Goal: Task Accomplishment & Management: Use online tool/utility

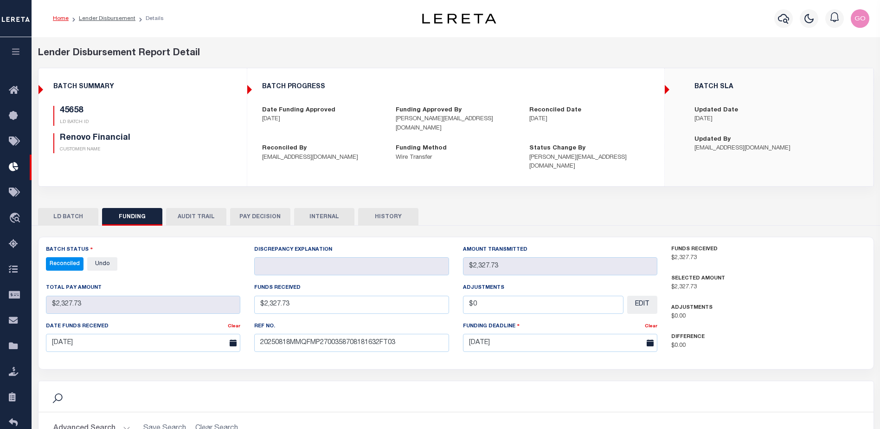
select select "100"
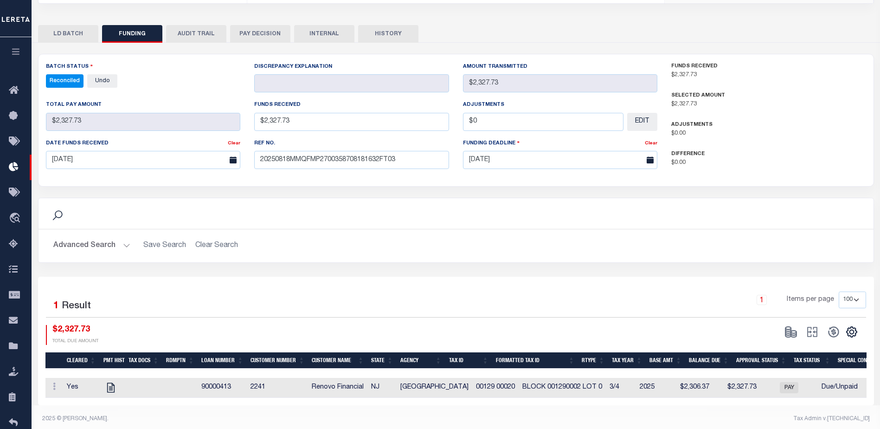
click at [574, 205] on div "Search" at bounding box center [456, 213] width 820 height 16
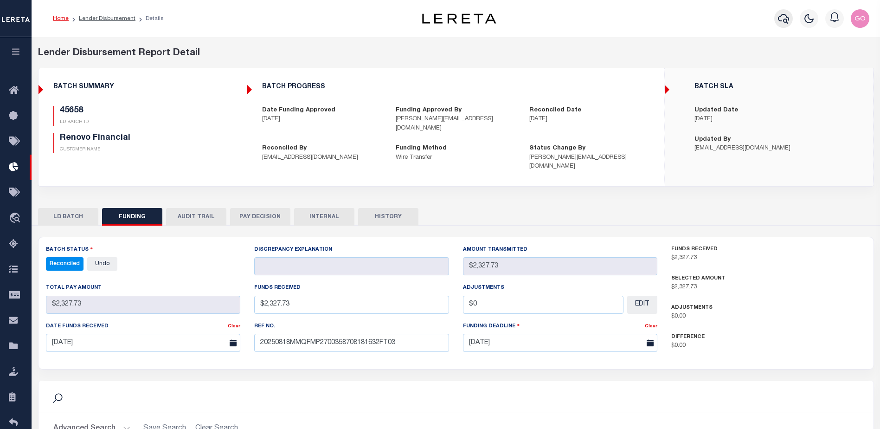
click at [788, 17] on icon "button" at bounding box center [783, 18] width 11 height 11
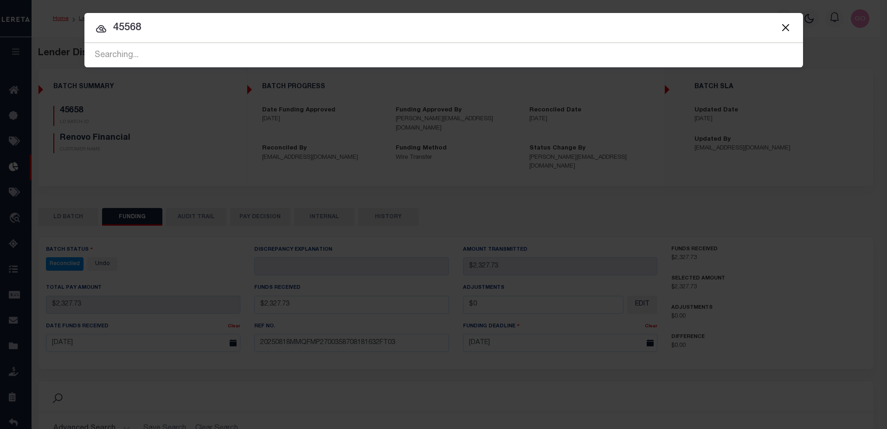
type input "45568"
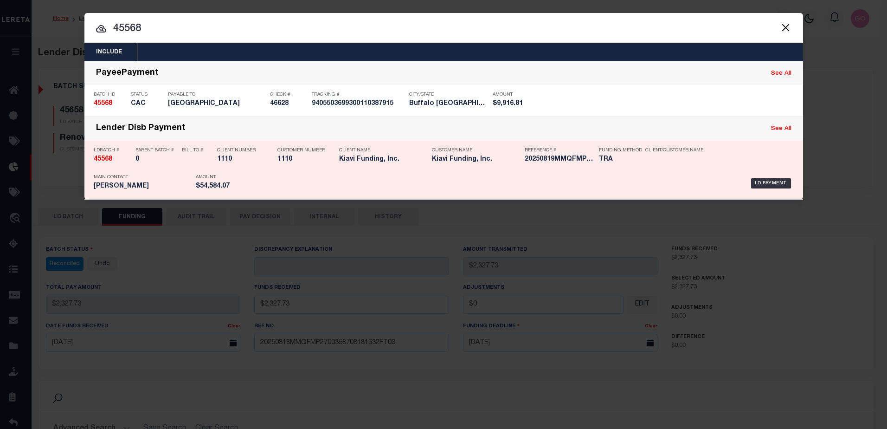
click at [106, 160] on strong "45568" at bounding box center [103, 159] width 19 height 6
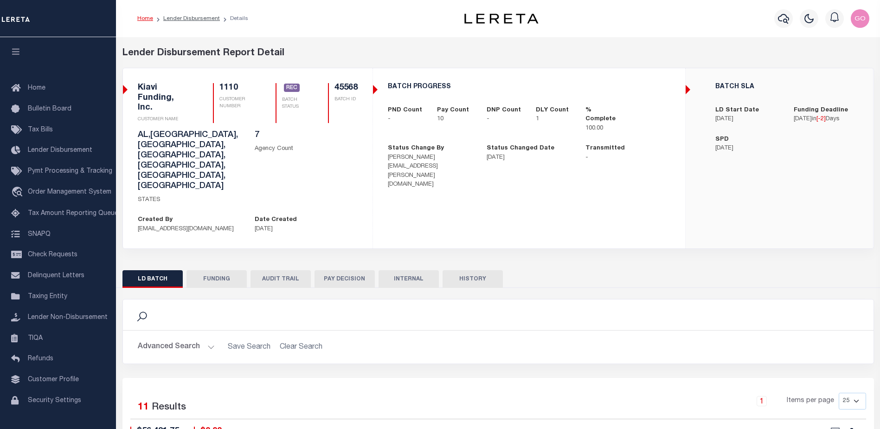
click at [222, 270] on button "FUNDING" at bounding box center [216, 279] width 60 height 18
type input "$54,584.07"
type input "$0"
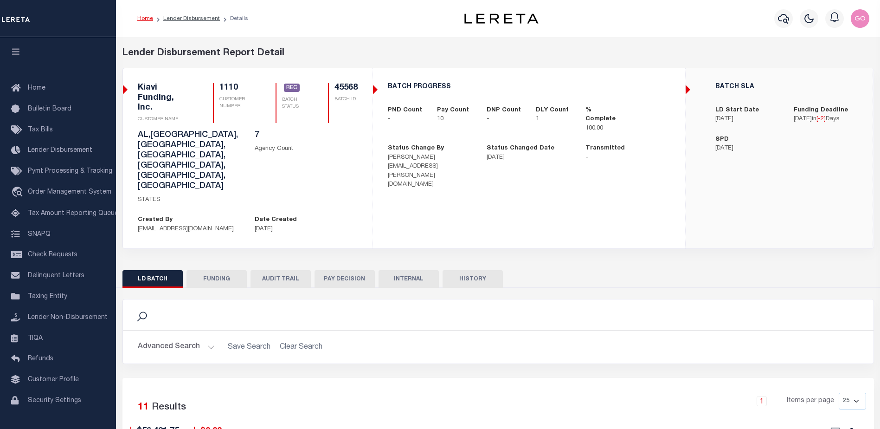
type input "[DATE]"
type input "20250819MMQFMP2700275208191531FT03"
type input "[DATE]"
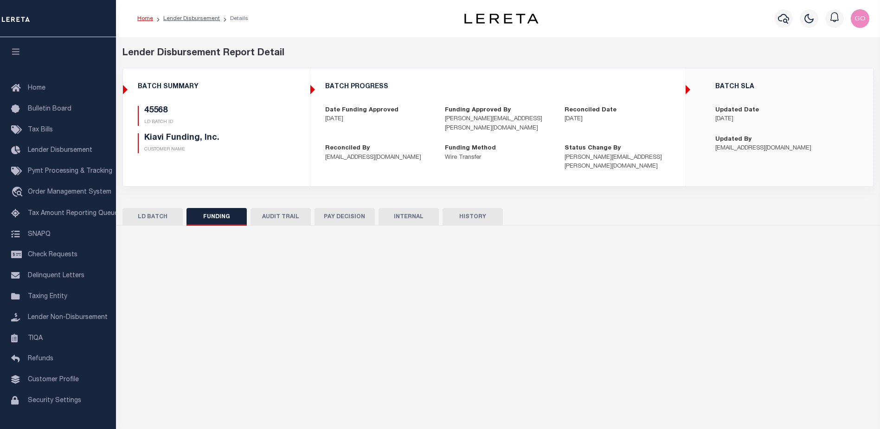
select select "100"
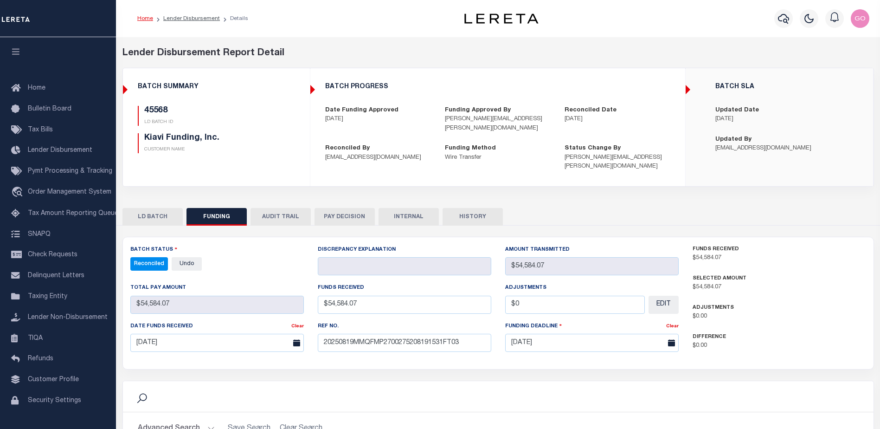
click at [428, 208] on button "INTERNAL" at bounding box center [408, 217] width 60 height 18
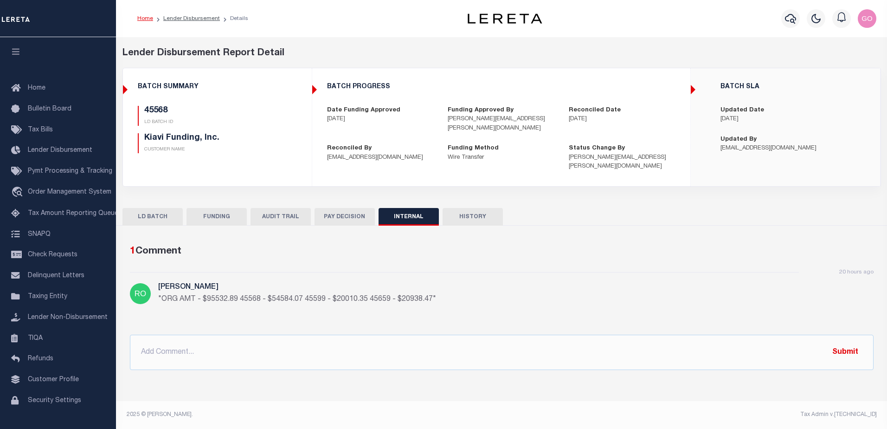
click at [305, 140] on div "BATCH SUMMARY 45568 LD BATCH ID Kiavi Funding, Inc. CUSTOMER NAME" at bounding box center [217, 122] width 188 height 92
click at [793, 18] on icon "button" at bounding box center [790, 19] width 11 height 10
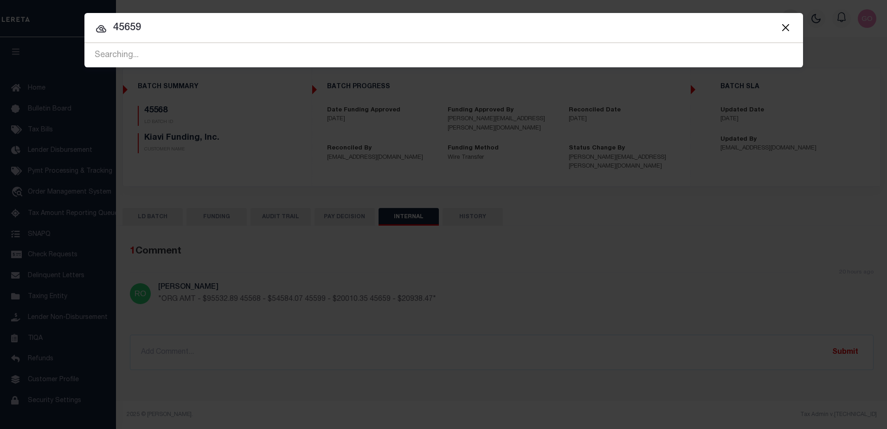
type input "45659"
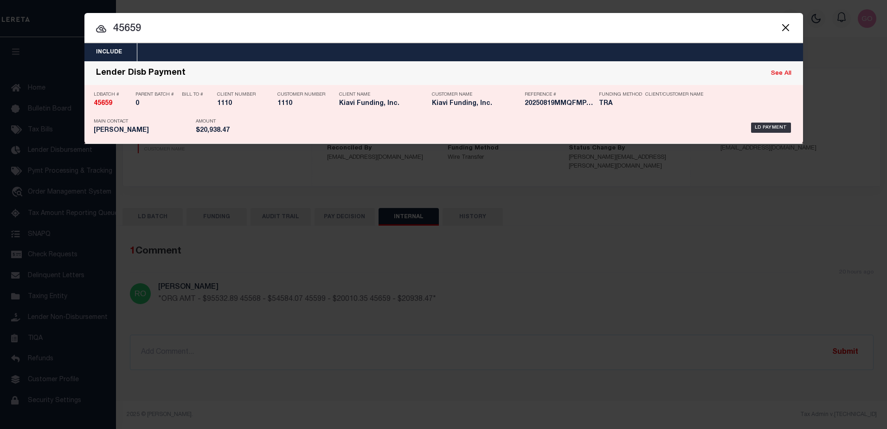
click at [101, 101] on strong "45659" at bounding box center [103, 103] width 19 height 6
checkbox input "true"
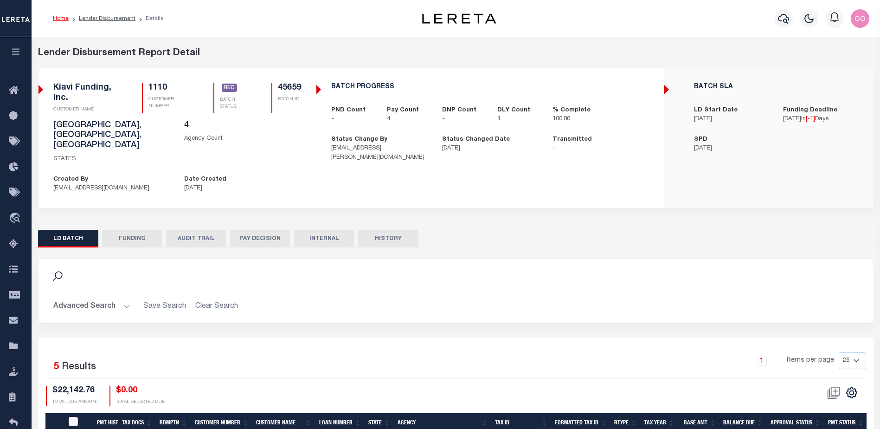
click at [139, 230] on button "FUNDING" at bounding box center [132, 239] width 60 height 18
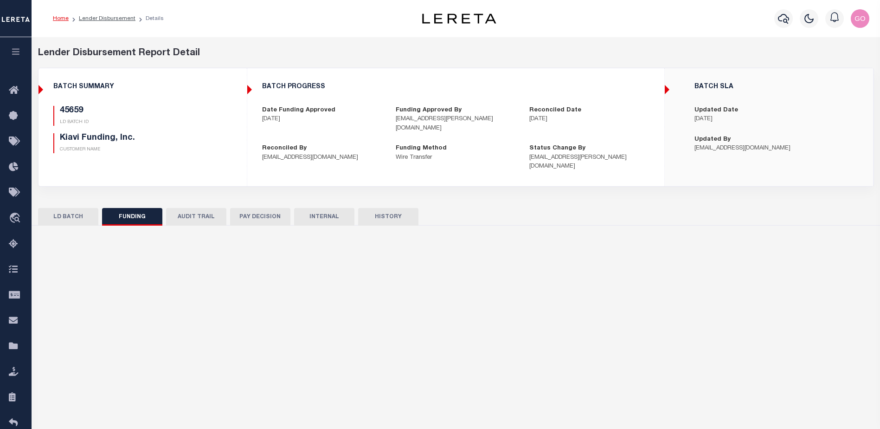
type input "$20,938.47"
type input "$0"
type input "[DATE]"
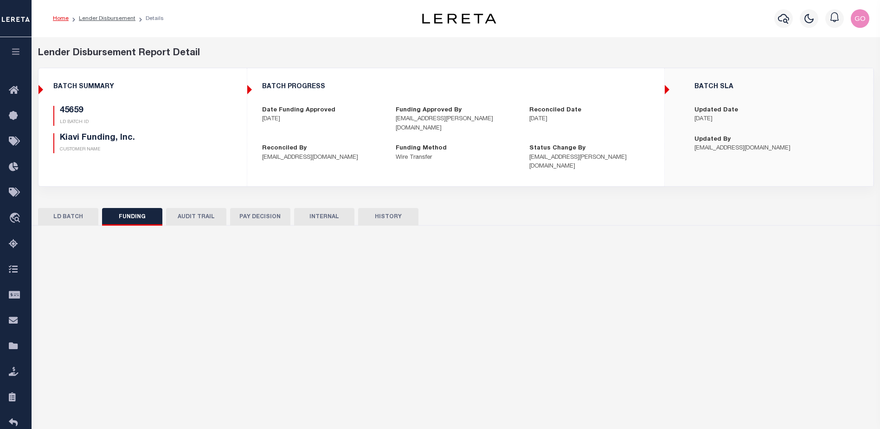
select select "100"
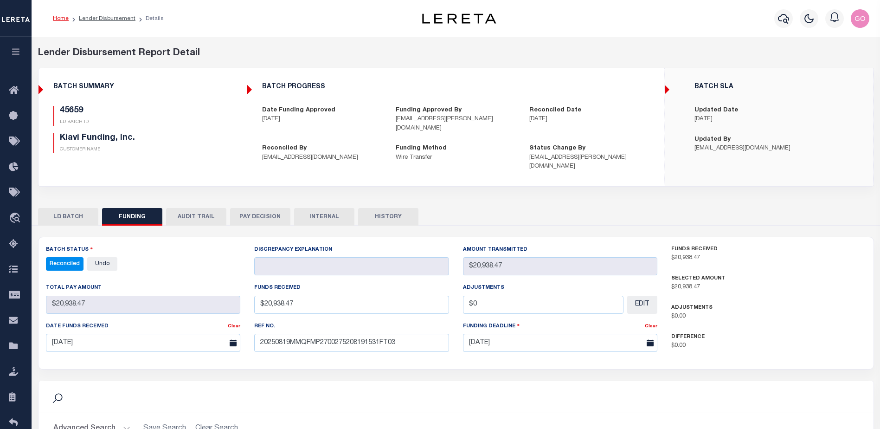
select select "100"
click at [805, 332] on div "Difference $0.00" at bounding box center [768, 341] width 195 height 18
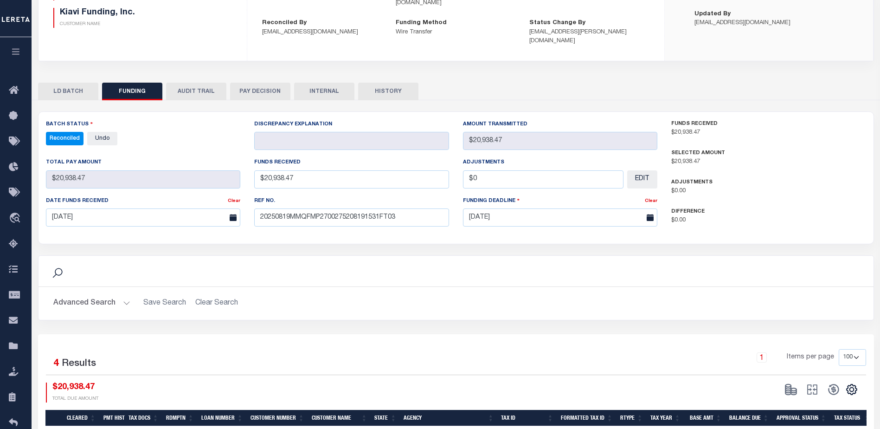
scroll to position [186, 0]
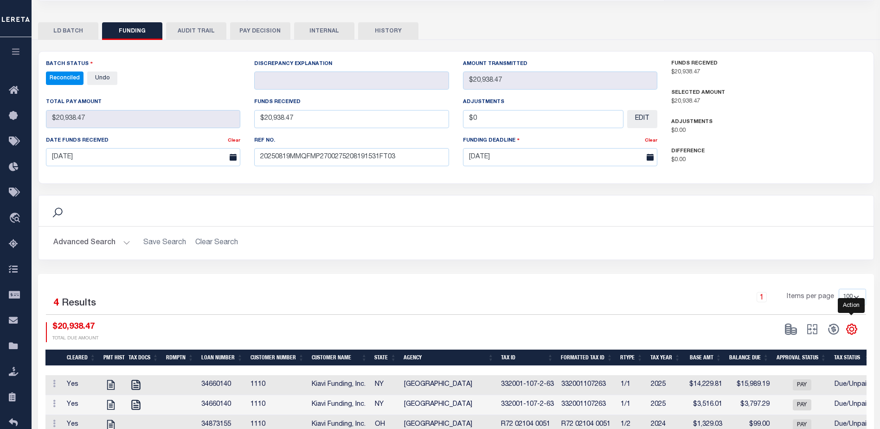
click at [851, 327] on icon "" at bounding box center [851, 329] width 4 height 4
click at [791, 201] on span "CSV" at bounding box center [784, 204] width 14 height 6
drag, startPoint x: 170, startPoint y: 82, endPoint x: 199, endPoint y: 121, distance: 48.8
click at [171, 82] on div "Batch Status Reconciled - Select Status - All Active Approval In Progress Batch…" at bounding box center [143, 78] width 209 height 38
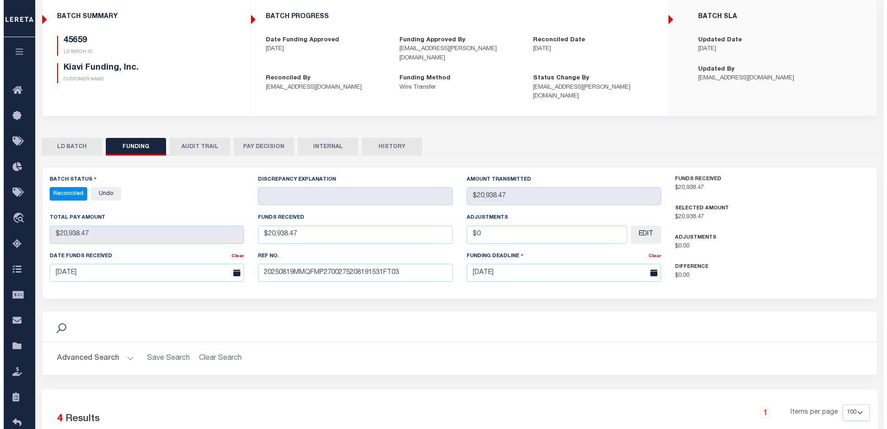
scroll to position [0, 0]
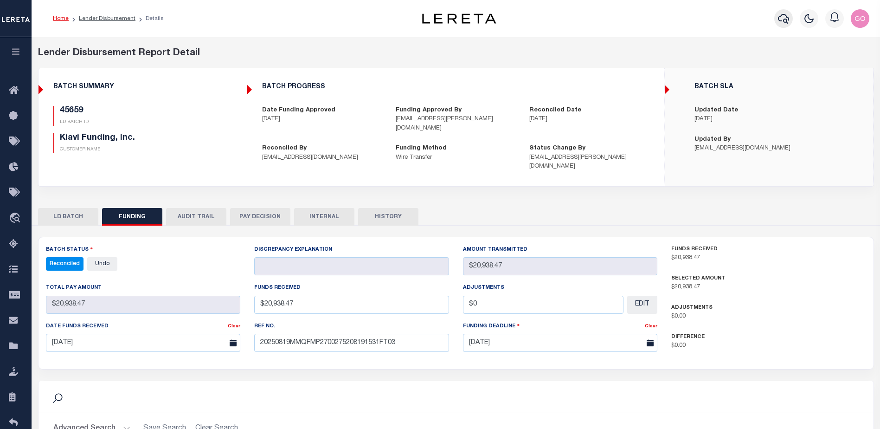
click at [784, 17] on icon "button" at bounding box center [783, 18] width 11 height 11
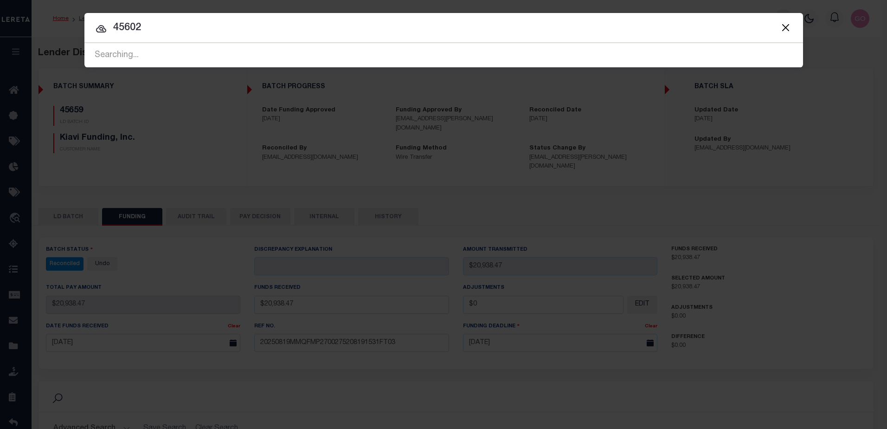
type input "45602"
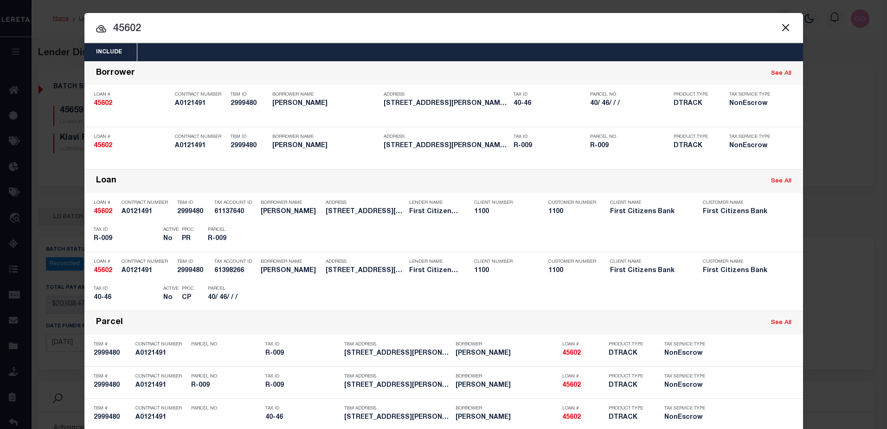
click at [847, 115] on div "Include Loans TBM Customers Borrowers Payments (Lender Non-Disb) Payments (Lend…" at bounding box center [443, 214] width 887 height 429
drag, startPoint x: 781, startPoint y: 26, endPoint x: 433, endPoint y: 44, distance: 348.3
click at [781, 22] on button "Close" at bounding box center [786, 27] width 12 height 12
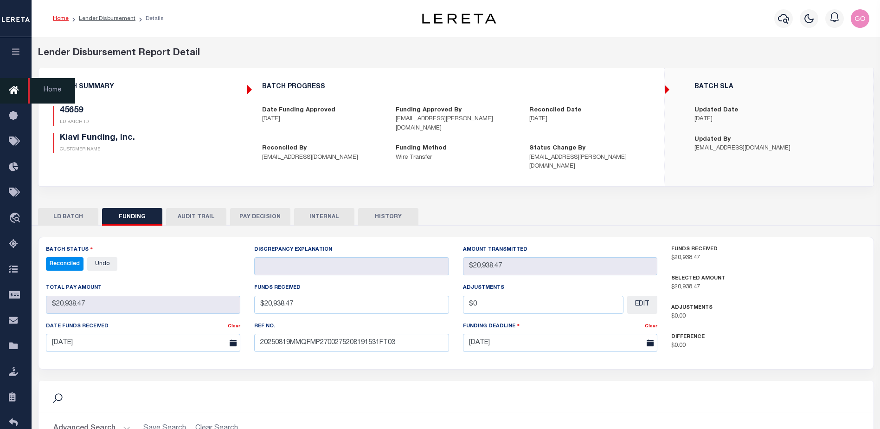
click at [14, 88] on icon at bounding box center [16, 91] width 15 height 12
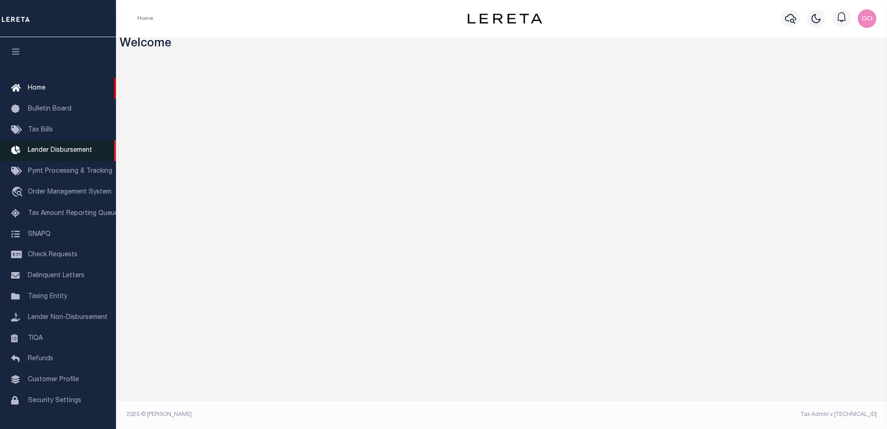
click at [63, 151] on span "Lender Disbursement" at bounding box center [60, 150] width 64 height 6
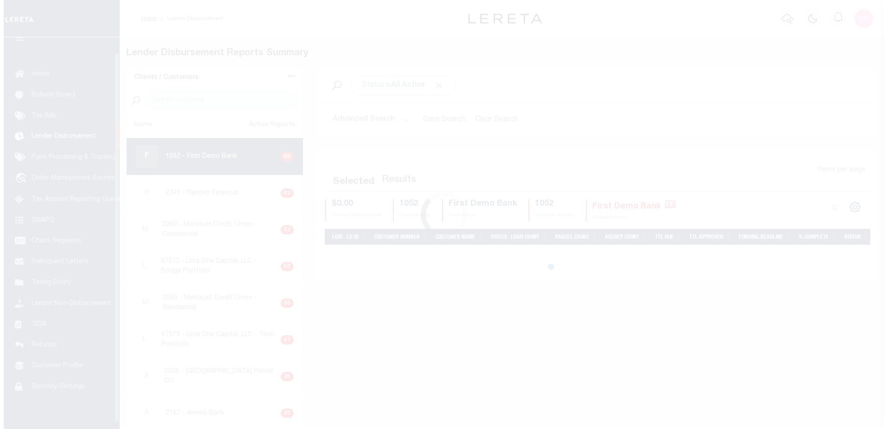
scroll to position [16, 0]
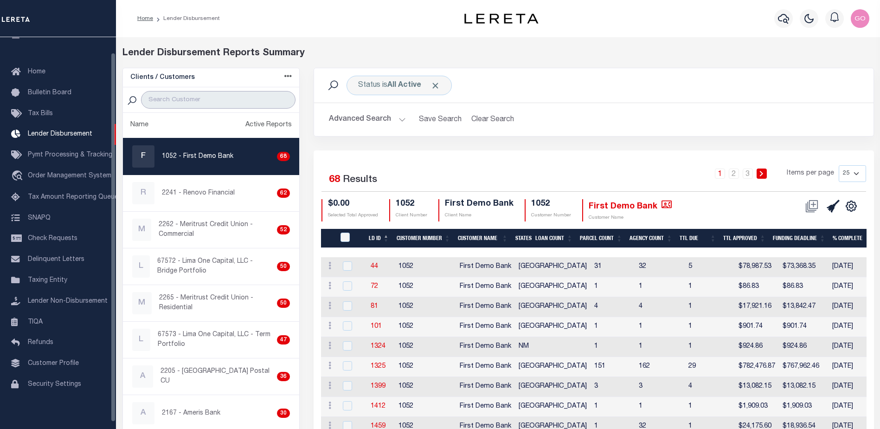
click at [171, 102] on input "search" at bounding box center [218, 100] width 154 height 18
type input "renovo"
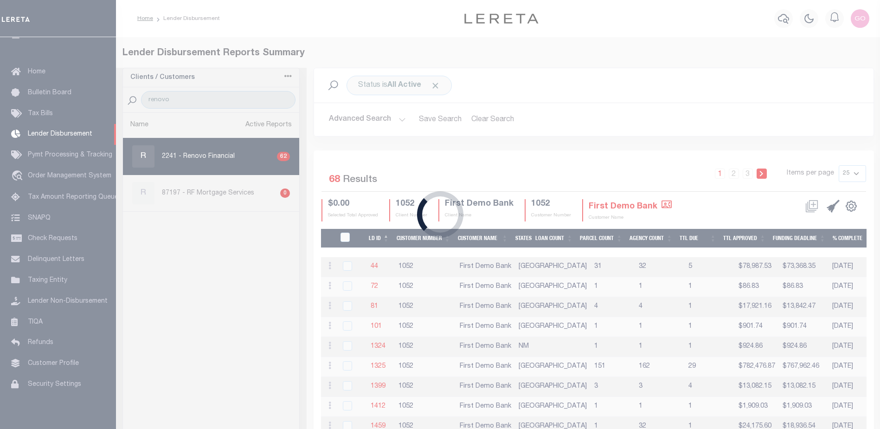
click at [369, 123] on div "Loading..." at bounding box center [440, 214] width 880 height 429
select select
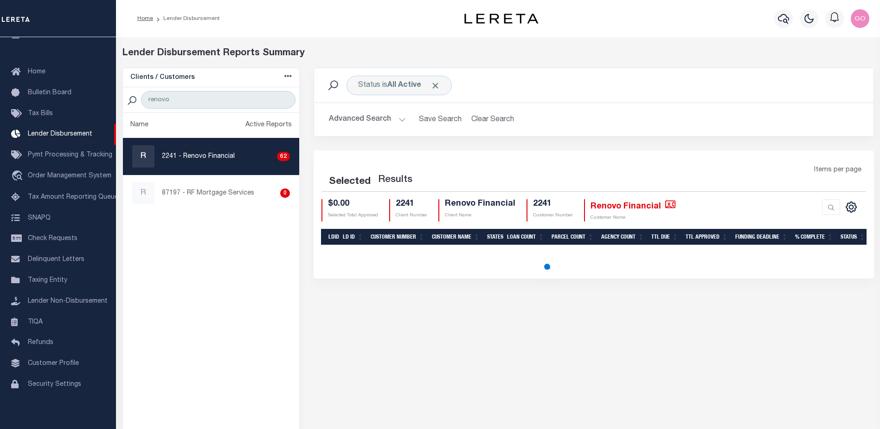
click at [376, 120] on button "Advanced Search" at bounding box center [367, 119] width 77 height 18
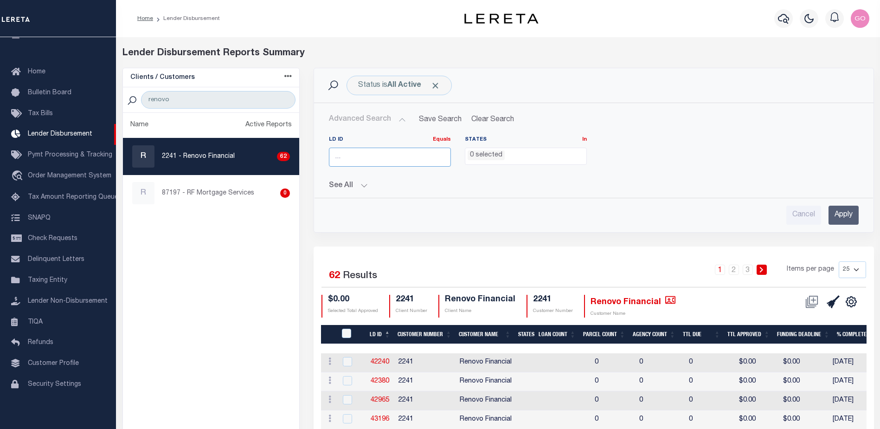
click at [423, 157] on input "number" at bounding box center [390, 156] width 122 height 19
type input "45602"
click at [841, 216] on input "Apply" at bounding box center [843, 214] width 30 height 19
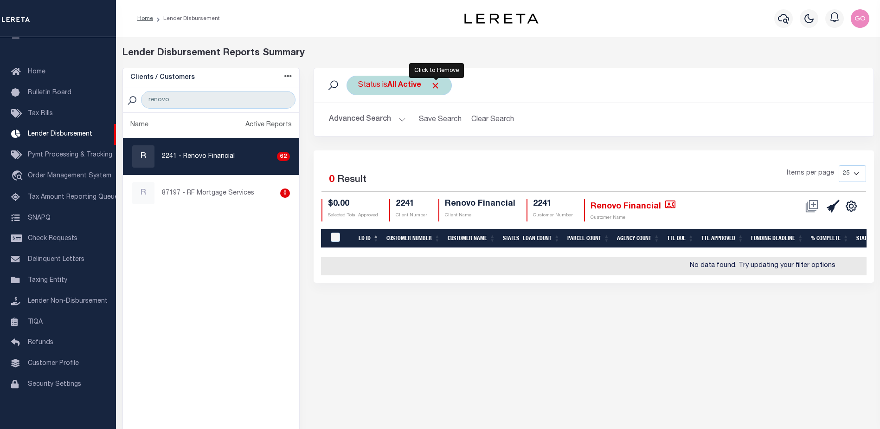
click at [439, 86] on span "Click to Remove" at bounding box center [435, 86] width 10 height 10
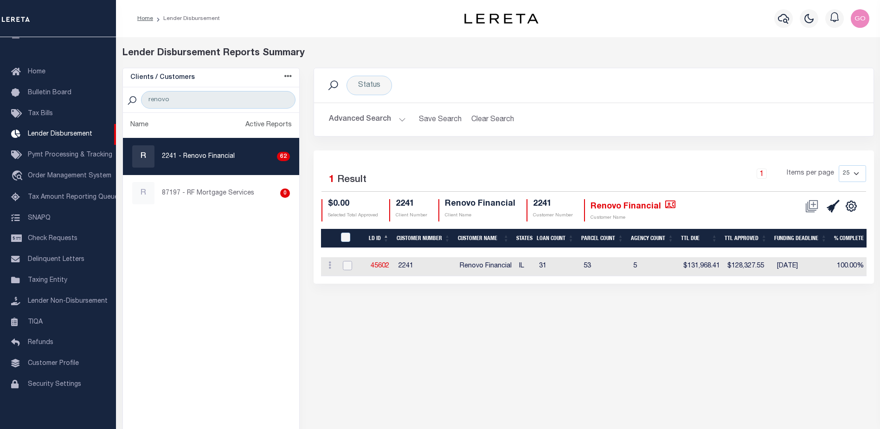
click at [347, 268] on input "checkbox" at bounding box center [347, 265] width 9 height 9
checkbox input "true"
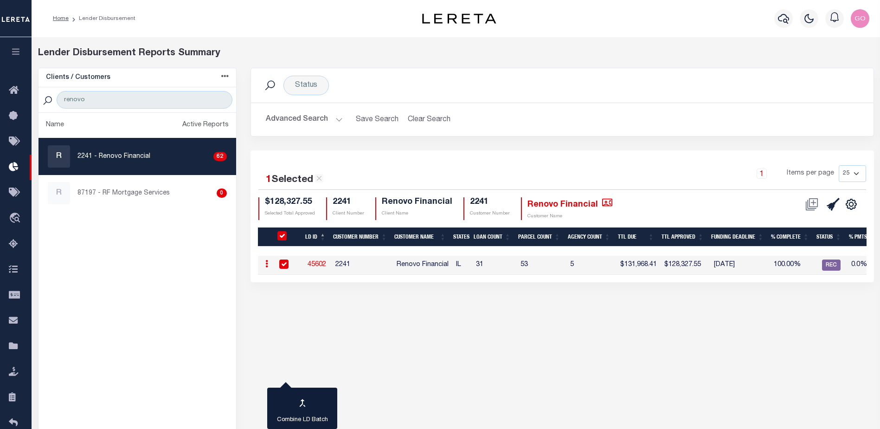
click at [321, 264] on link "45602" at bounding box center [316, 264] width 19 height 6
checkbox input "false"
checkbox input "true"
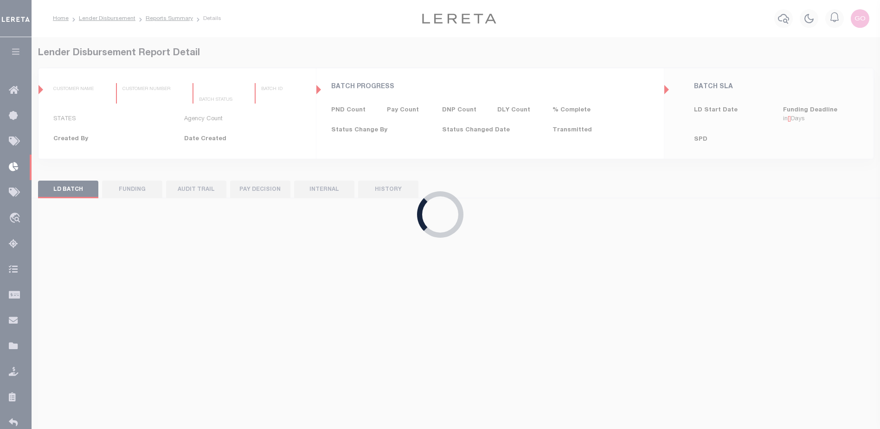
type input "$0.00"
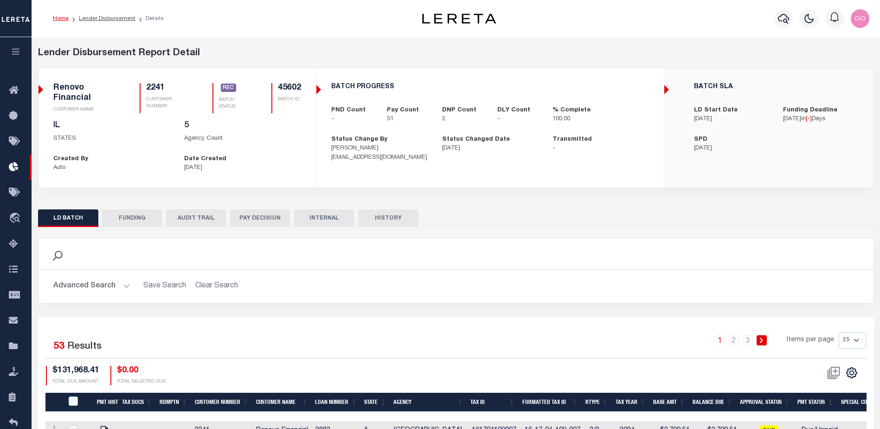
click at [137, 217] on button "FUNDING" at bounding box center [132, 218] width 60 height 18
type input "$128,327.55"
type input "$0"
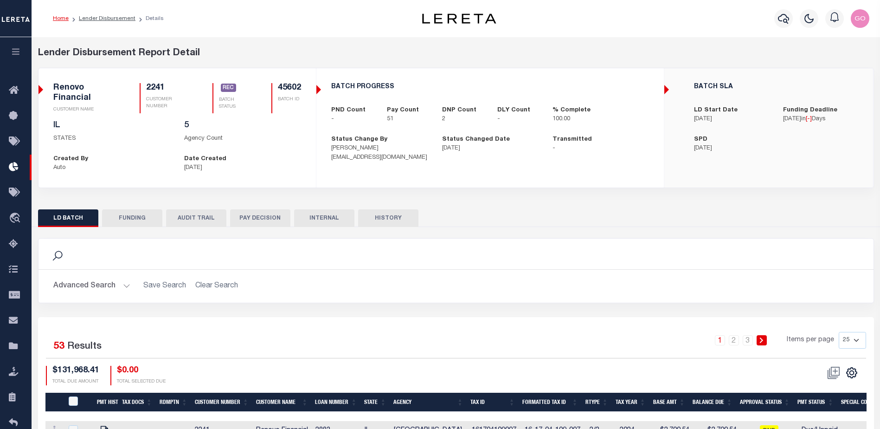
type input "[DATE]"
type input "20250819MMQFMP2700320008191718FT03"
type input "08/21/2025"
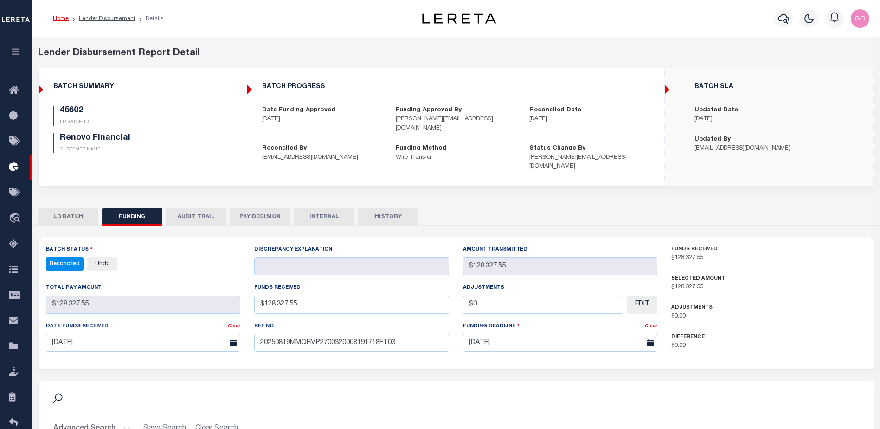
select select "100"
click at [333, 208] on button "INTERNAL" at bounding box center [324, 217] width 60 height 18
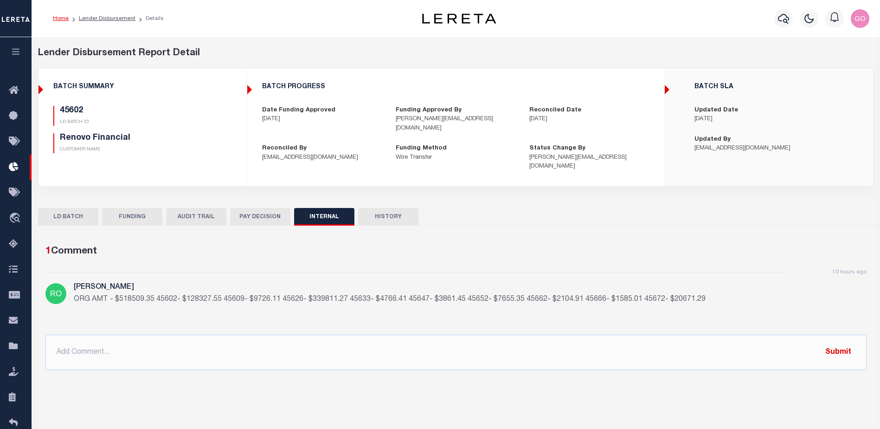
drag, startPoint x: 496, startPoint y: 197, endPoint x: 497, endPoint y: 207, distance: 9.8
click at [497, 208] on div "LD BATCH FUNDING AUDIT TRAIL PAY DECISION INTERNAL HISTORY" at bounding box center [456, 216] width 836 height 17
click at [781, 22] on icon "button" at bounding box center [783, 19] width 11 height 10
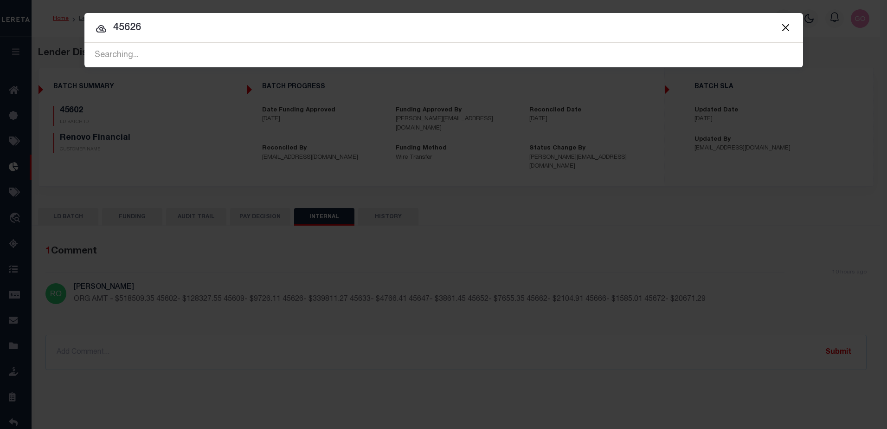
type input "45626"
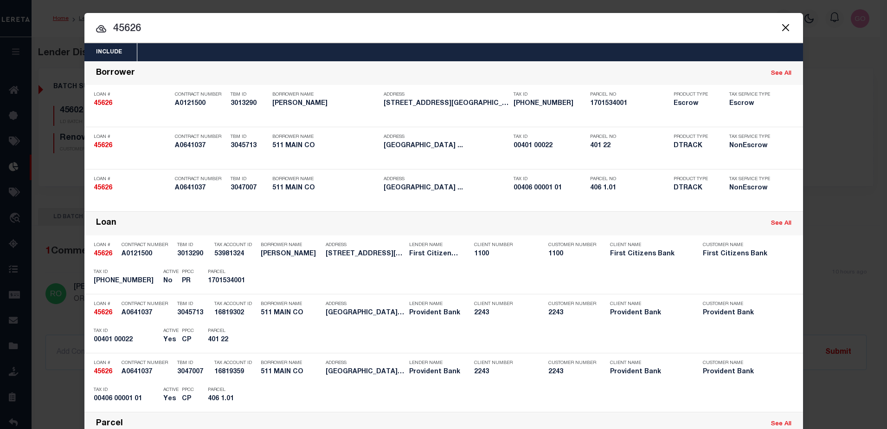
click at [839, 151] on div "Include Loans TBM Customers Borrowers Payments (Lender Non-Disb) Payments (Lend…" at bounding box center [443, 214] width 887 height 429
click at [786, 26] on button "Close" at bounding box center [786, 27] width 12 height 12
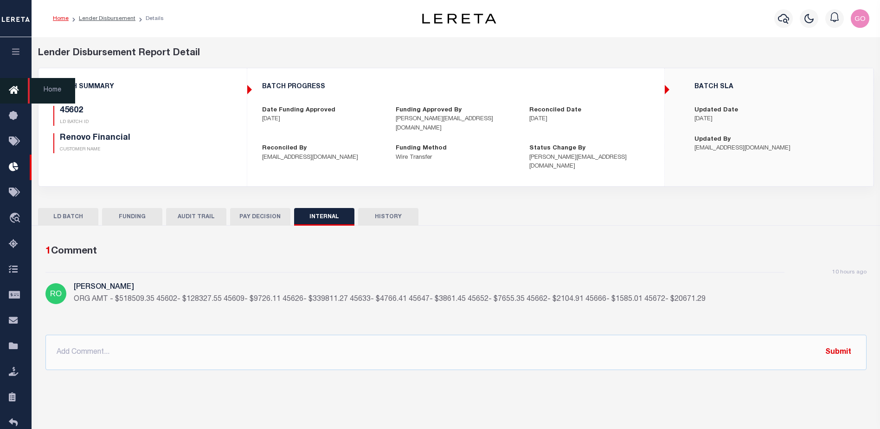
click at [12, 94] on icon at bounding box center [16, 91] width 15 height 12
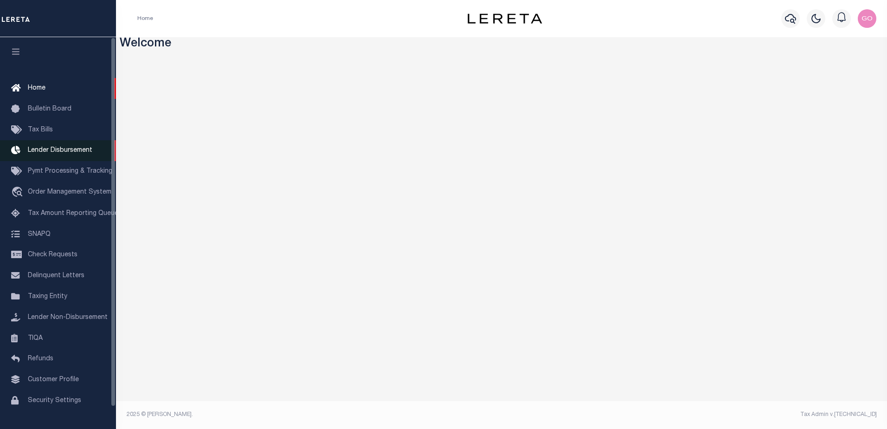
click at [73, 152] on span "Lender Disbursement" at bounding box center [60, 150] width 64 height 6
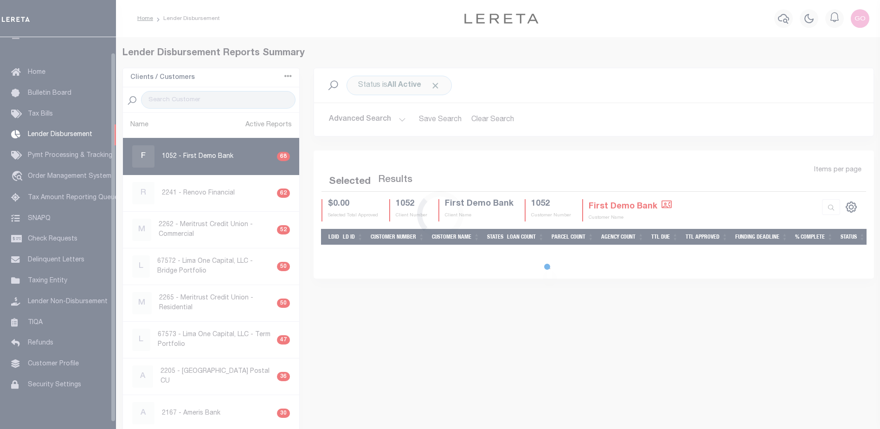
scroll to position [16, 0]
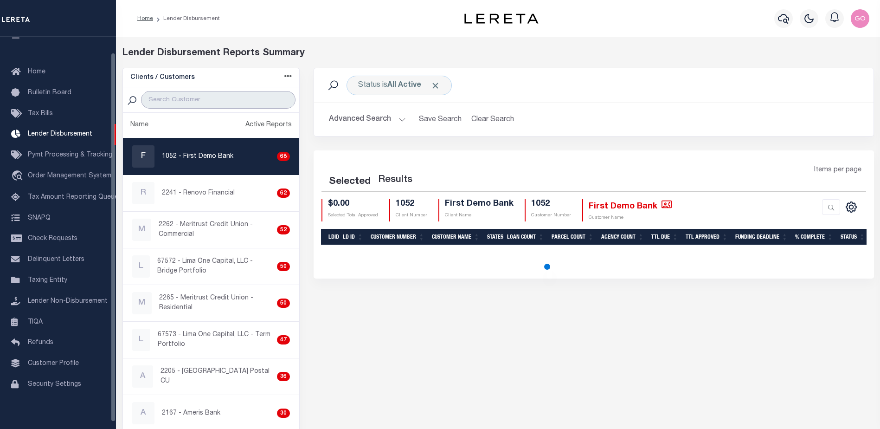
click at [204, 96] on input "search" at bounding box center [218, 100] width 154 height 18
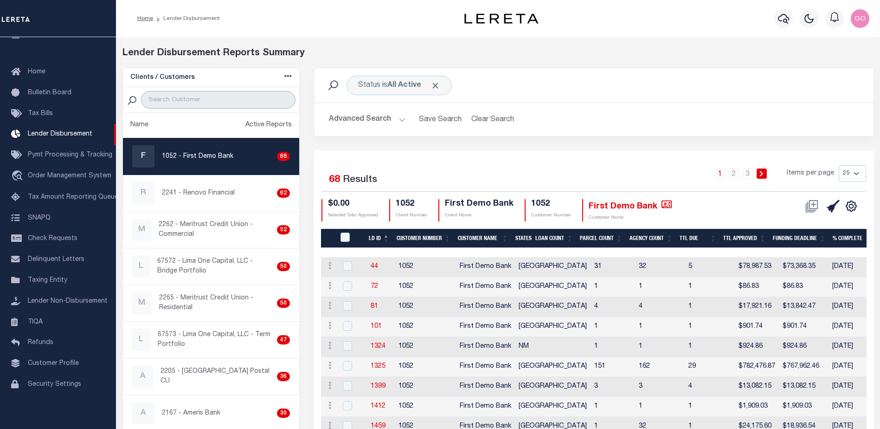
type input "renovo"
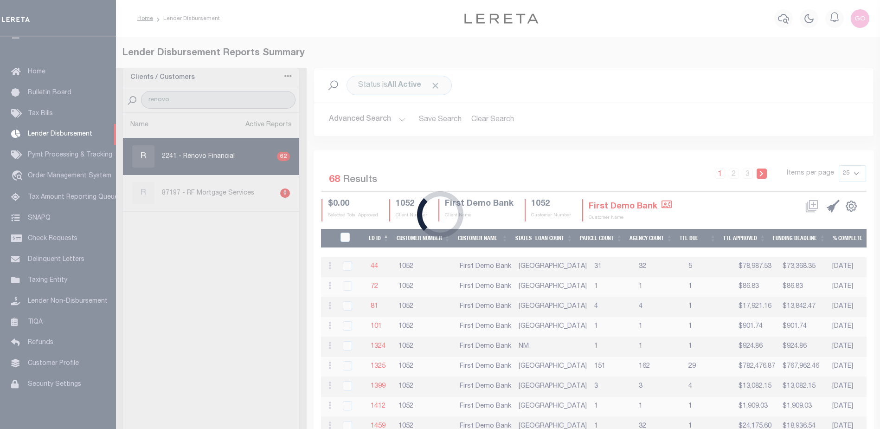
select select
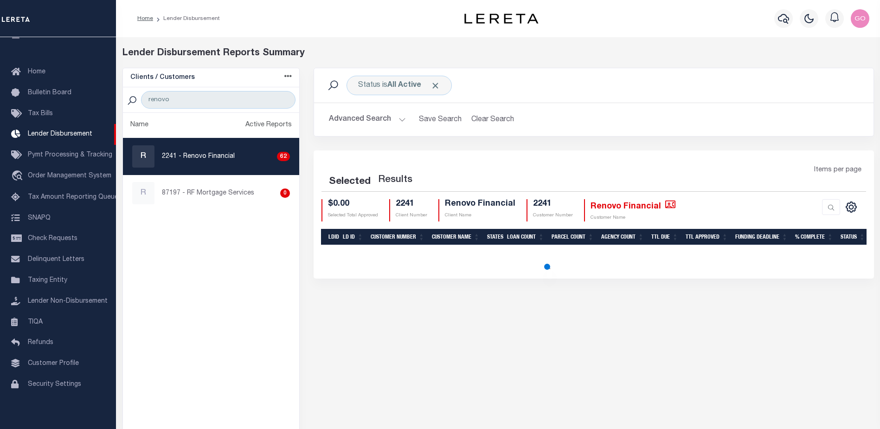
click at [374, 119] on button "Advanced Search" at bounding box center [367, 119] width 77 height 18
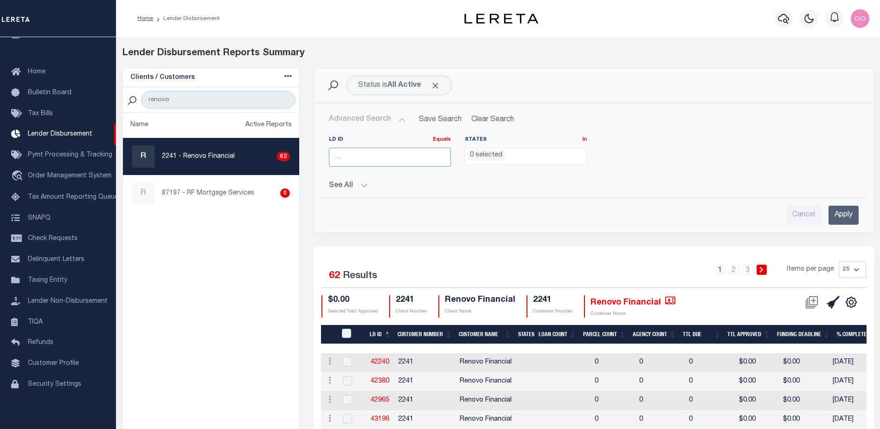
click at [365, 163] on input "number" at bounding box center [390, 156] width 122 height 19
type input "45626"
click at [838, 209] on input "Apply" at bounding box center [843, 214] width 30 height 19
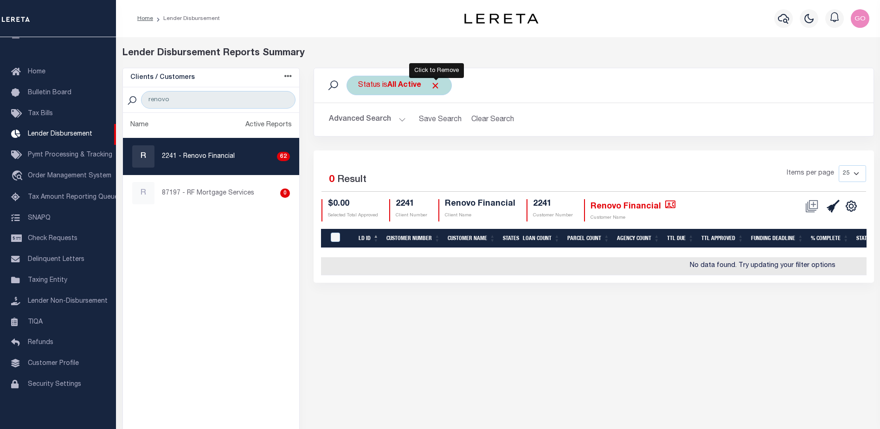
click at [436, 85] on span "Click to Remove" at bounding box center [435, 86] width 10 height 10
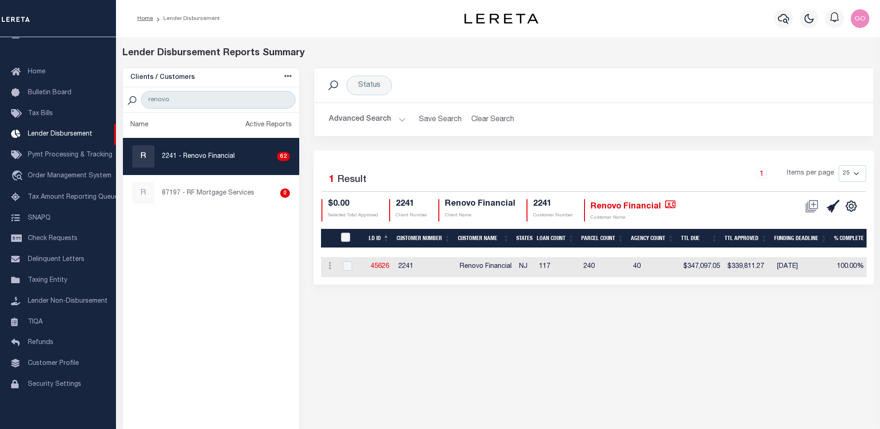
click at [345, 237] on input "LDID" at bounding box center [345, 236] width 9 height 9
checkbox input "true"
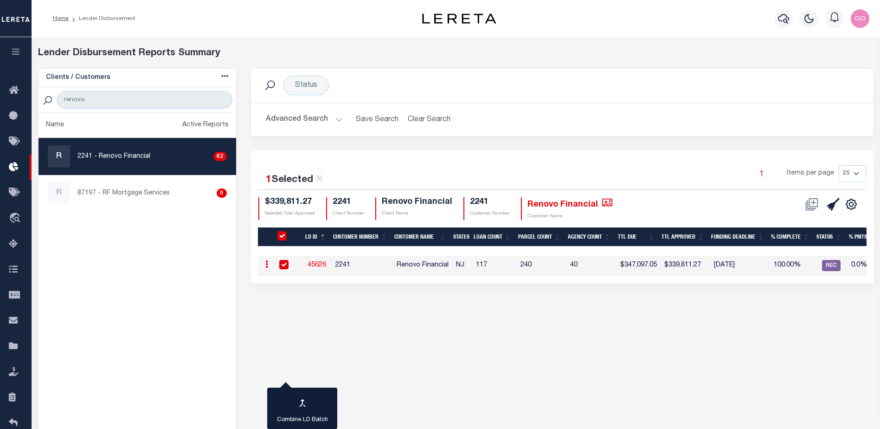
click at [321, 263] on link "45626" at bounding box center [316, 265] width 19 height 6
checkbox input "false"
checkbox input "true"
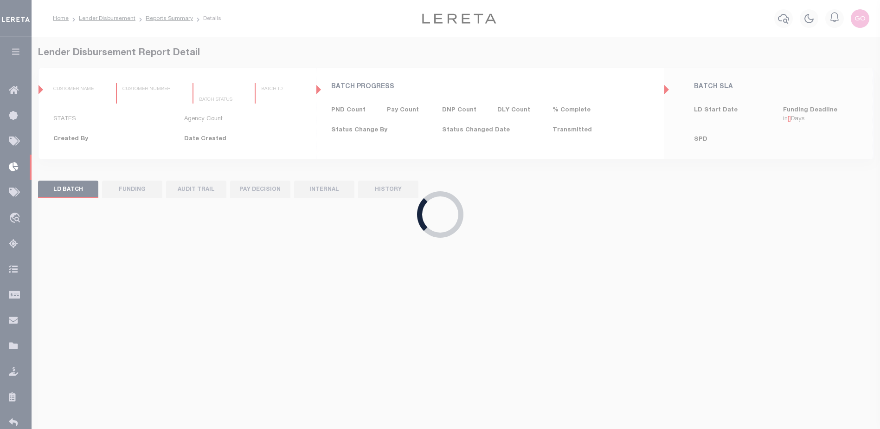
type input "$0.00"
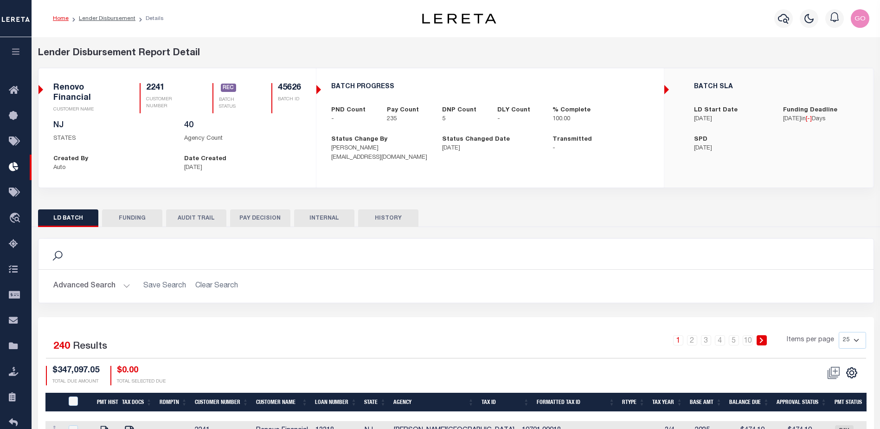
click at [135, 214] on button "FUNDING" at bounding box center [132, 218] width 60 height 18
type input "$339,811.27"
type input "$0"
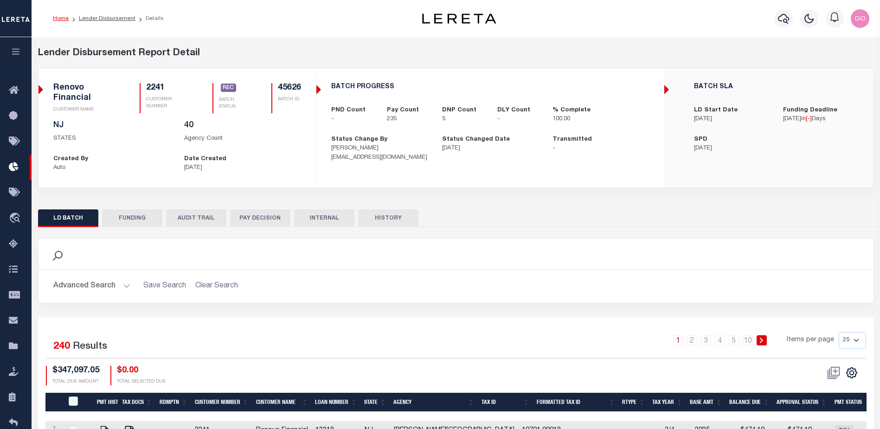
type input "[DATE]"
type input "20250819MMQFMP2700320008191718FT03"
type input "08/21/2025"
select select "100"
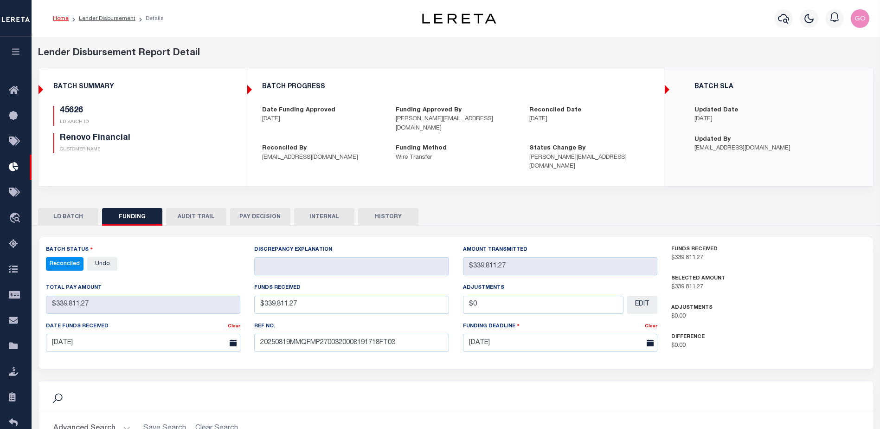
select select "100"
click at [771, 282] on p "$339,811.27" at bounding box center [768, 286] width 195 height 9
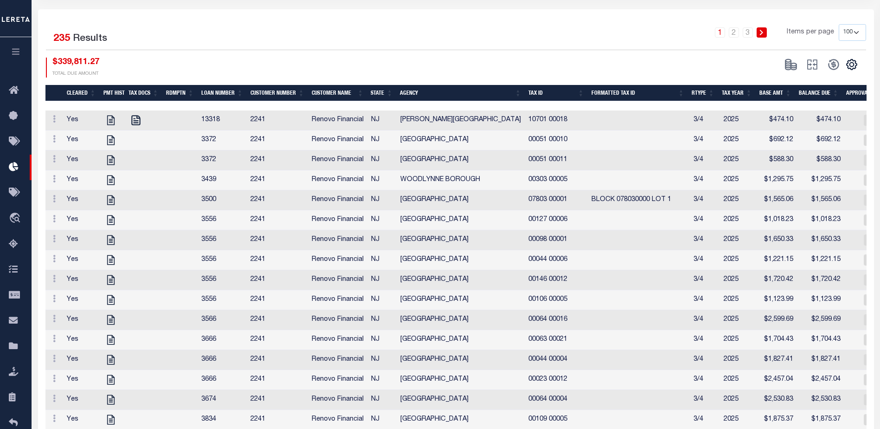
scroll to position [464, 0]
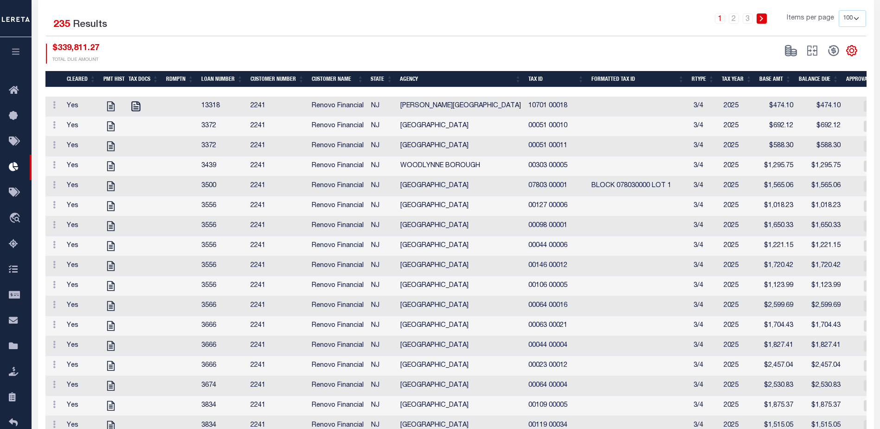
click at [854, 45] on icon "" at bounding box center [852, 51] width 12 height 12
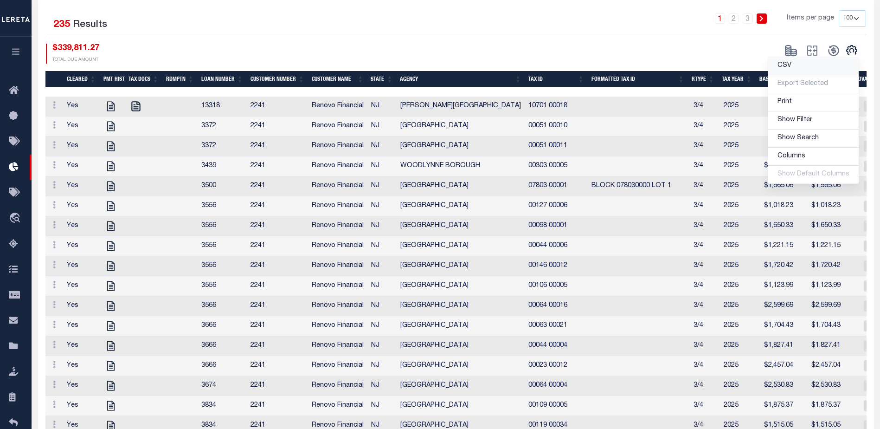
click at [803, 57] on link "CSV" at bounding box center [813, 66] width 90 height 18
